Goal: Task Accomplishment & Management: Use online tool/utility

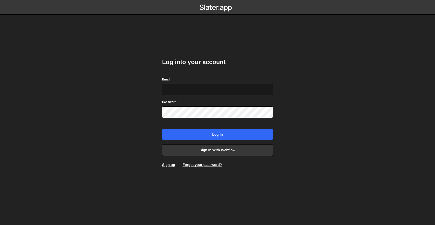
click at [194, 92] on input "Email" at bounding box center [217, 90] width 111 height 12
type input "[EMAIL_ADDRESS][DOMAIN_NAME]"
click at [162, 129] on input "Log in" at bounding box center [217, 135] width 111 height 12
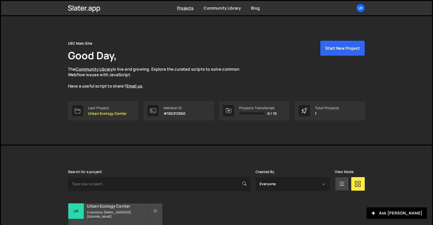
click at [106, 210] on small "Created by cbuhk@urbanecologycenter.org" at bounding box center [117, 214] width 61 height 9
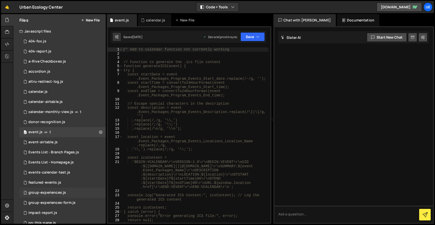
click at [37, 194] on div "group-experiences.js" at bounding box center [47, 192] width 38 height 5
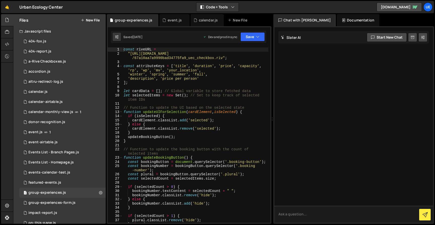
click at [295, 215] on textarea at bounding box center [354, 213] width 159 height 17
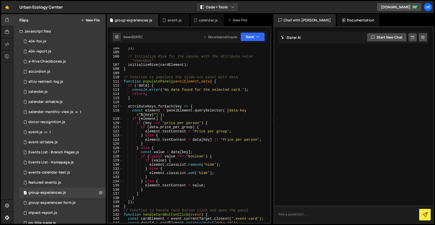
scroll to position [472, 0]
